Goal: Find specific page/section: Find specific page/section

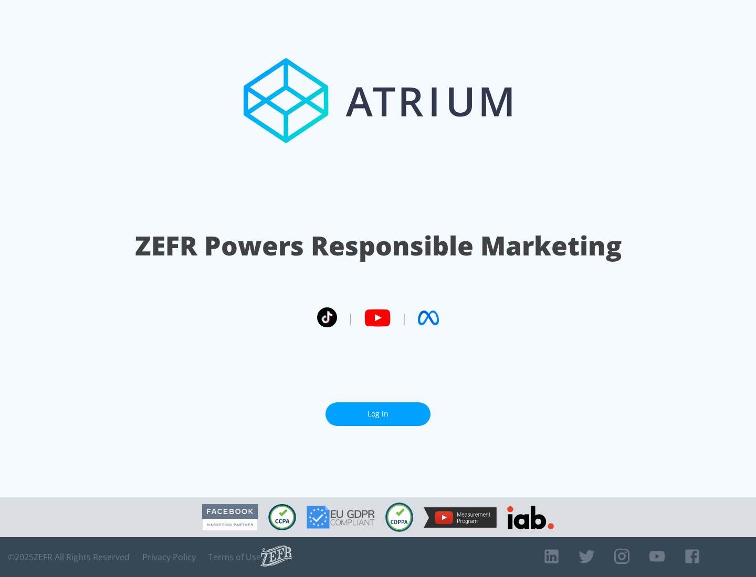
click at [378, 414] on link "Log In" at bounding box center [377, 415] width 105 height 24
